Goal: Task Accomplishment & Management: Manage account settings

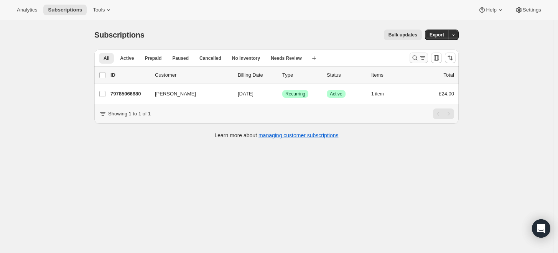
click at [419, 59] on icon "Search and filter results" at bounding box center [415, 58] width 8 height 8
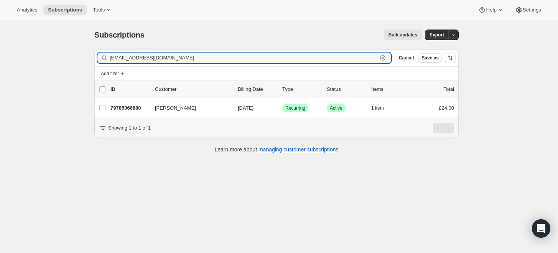
click at [387, 59] on icon "button" at bounding box center [383, 58] width 8 height 8
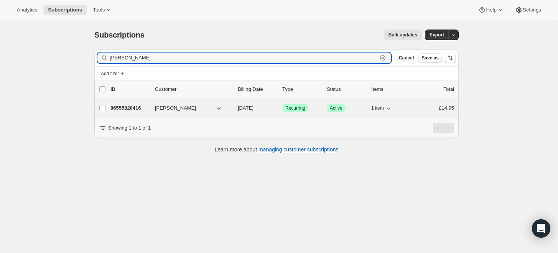
type input "[PERSON_NAME]"
click at [139, 106] on p "86555820416" at bounding box center [130, 108] width 38 height 8
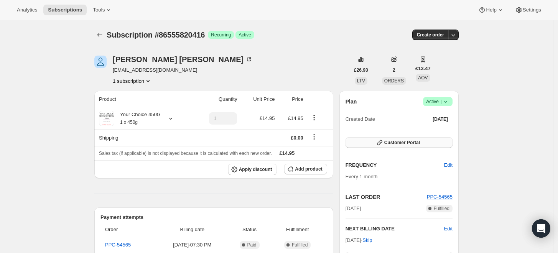
click at [418, 141] on span "Customer Portal" at bounding box center [403, 143] width 36 height 6
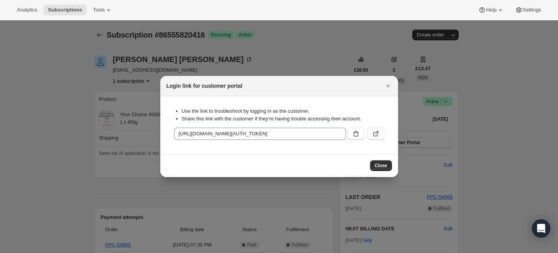
click at [377, 134] on icon ":rcb:" at bounding box center [376, 134] width 8 height 8
click at [381, 164] on span "Close" at bounding box center [381, 166] width 13 height 6
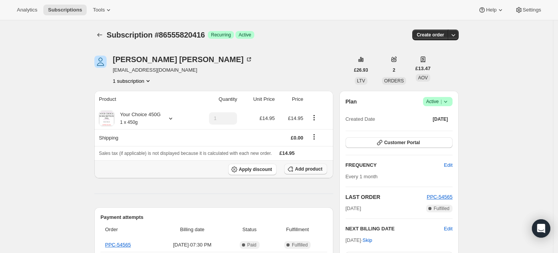
click at [302, 168] on span "Add product" at bounding box center [308, 169] width 27 height 6
